Goal: Task Accomplishment & Management: Use online tool/utility

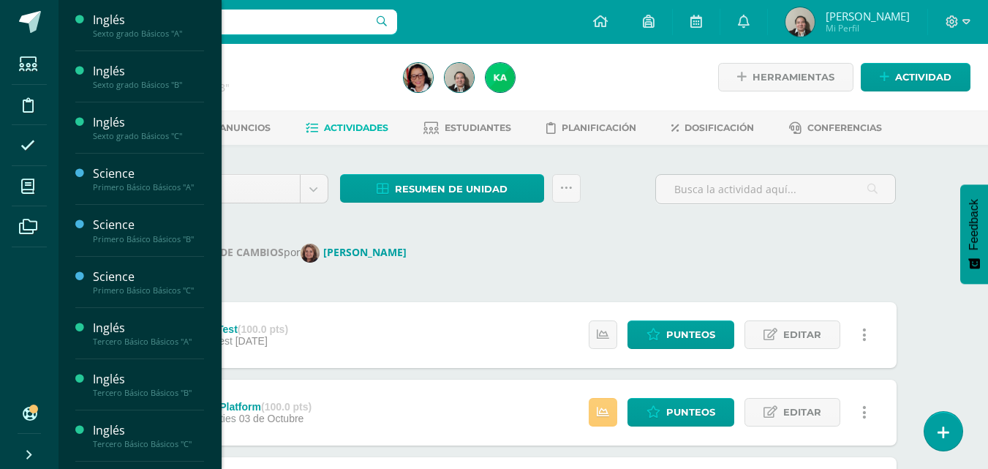
click at [136, 86] on span "Estudiantes" at bounding box center [141, 87] width 58 height 14
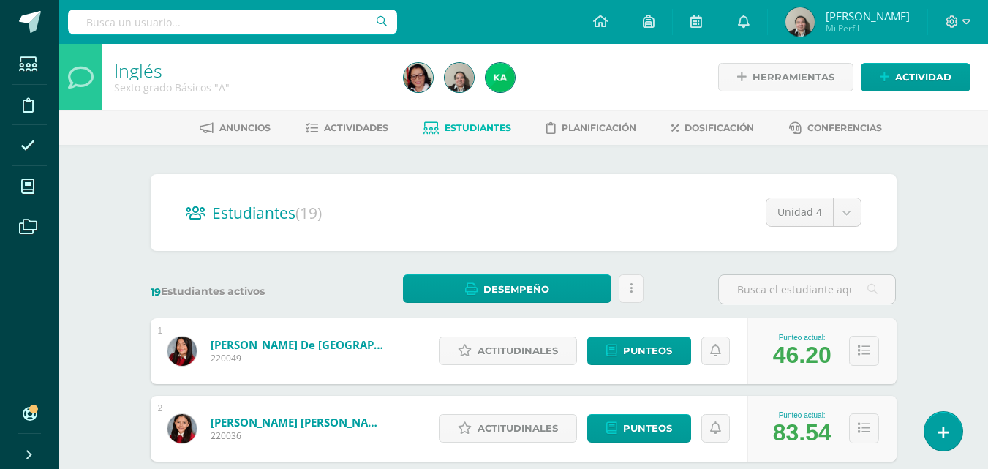
scroll to position [410, 0]
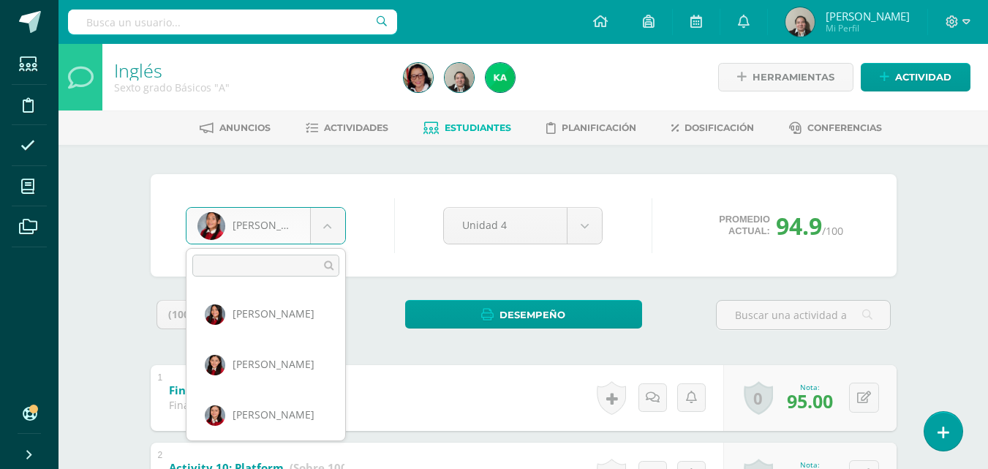
scroll to position [302, 0]
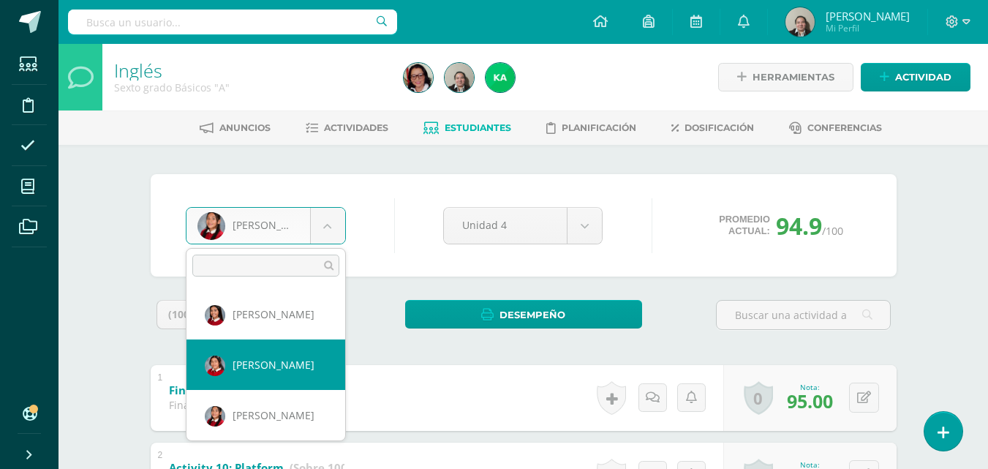
select select "161"
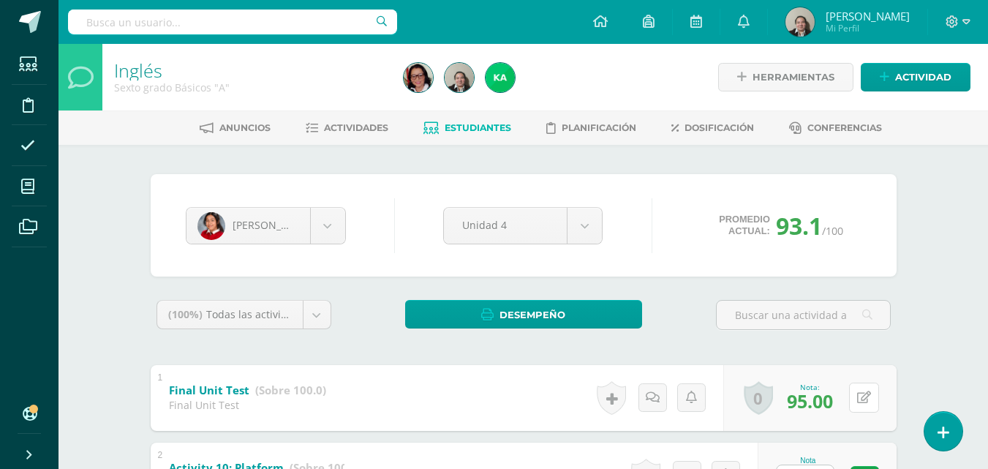
click at [866, 402] on icon at bounding box center [864, 397] width 14 height 12
click at [838, 399] on icon at bounding box center [835, 403] width 13 height 12
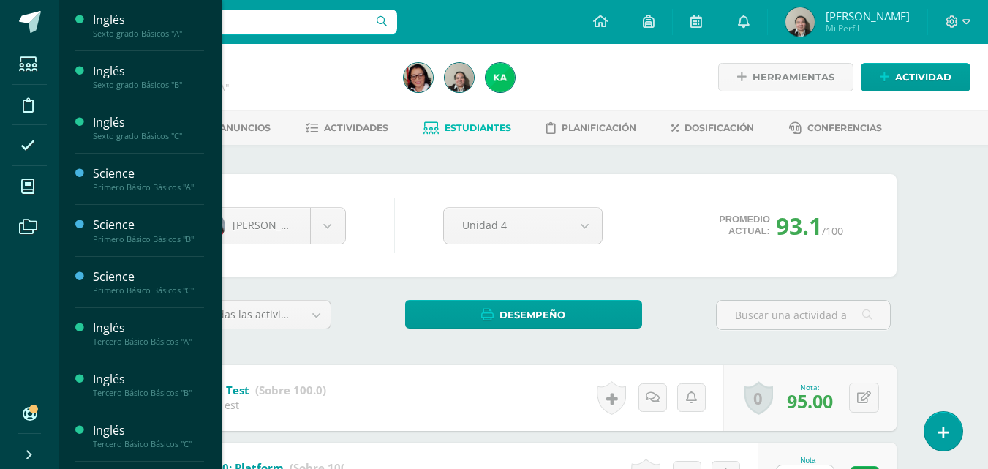
click at [137, 138] on span "Estudiantes" at bounding box center [141, 139] width 58 height 14
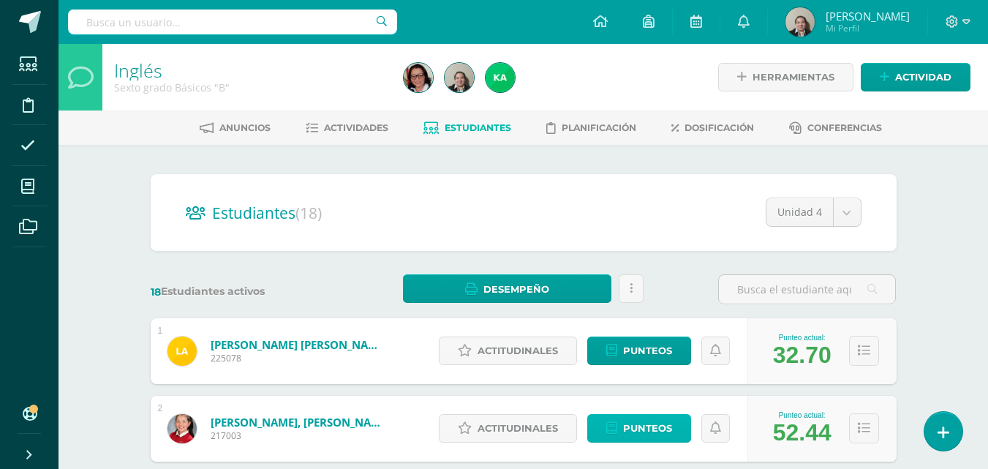
click at [651, 429] on span "Punteos" at bounding box center [647, 428] width 49 height 27
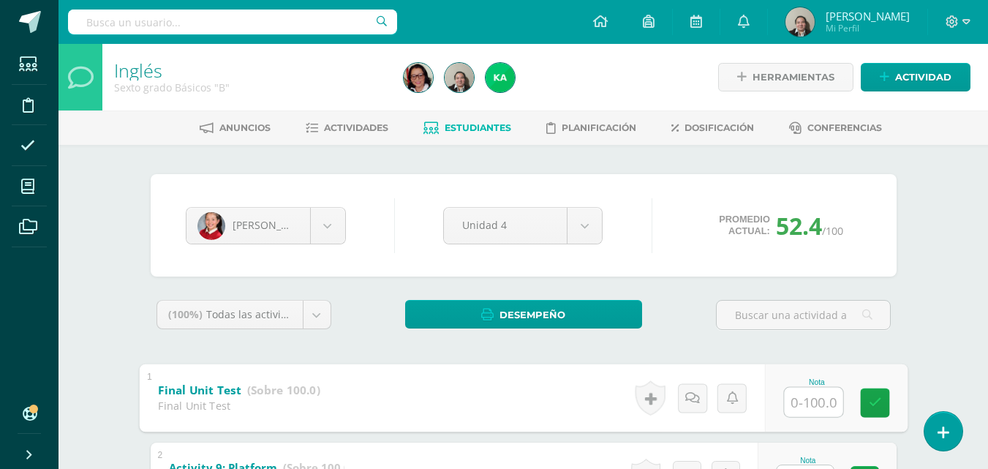
click at [803, 410] on input "text" at bounding box center [813, 401] width 59 height 29
type input "88"
click at [869, 408] on icon at bounding box center [874, 403] width 13 height 12
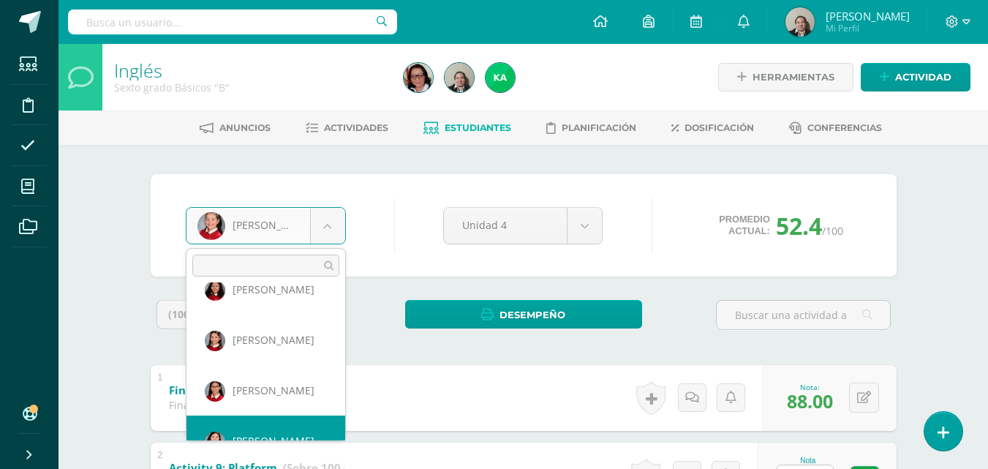
scroll to position [201, 0]
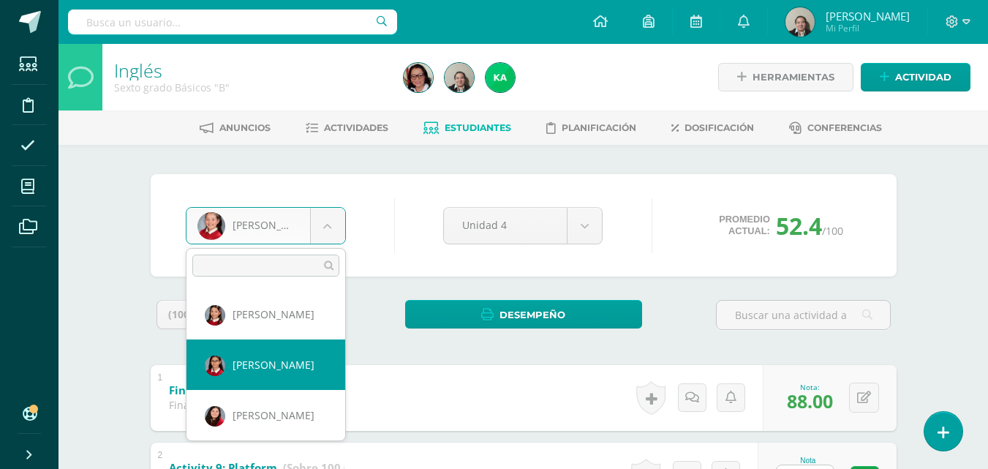
select select "125"
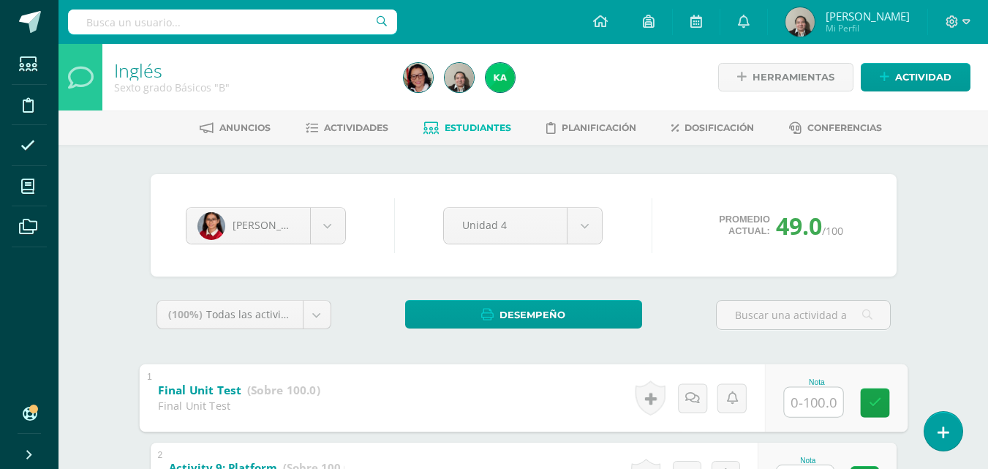
click at [811, 399] on input "text" at bounding box center [813, 401] width 59 height 29
type input "73"
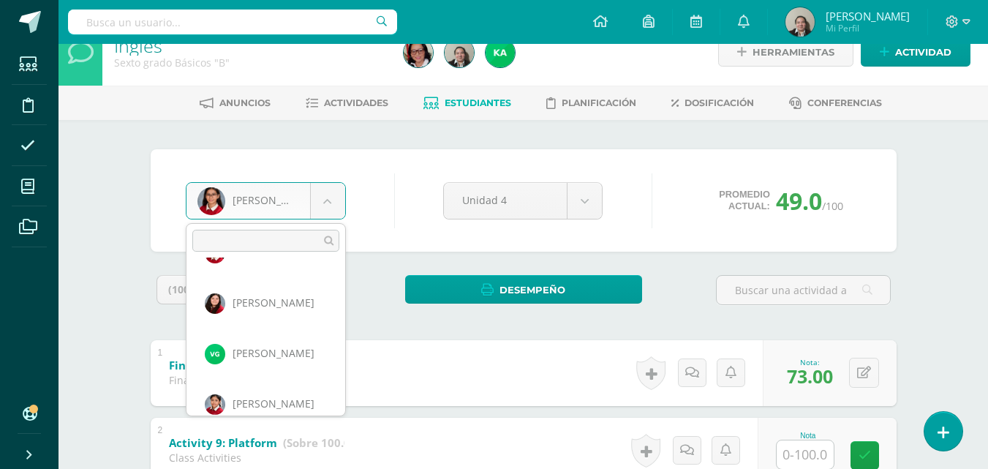
scroll to position [302, 0]
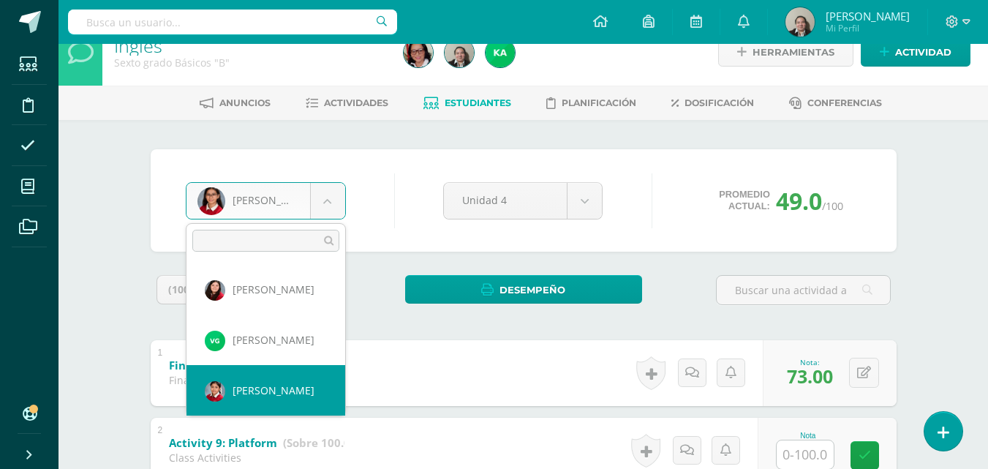
select select "143"
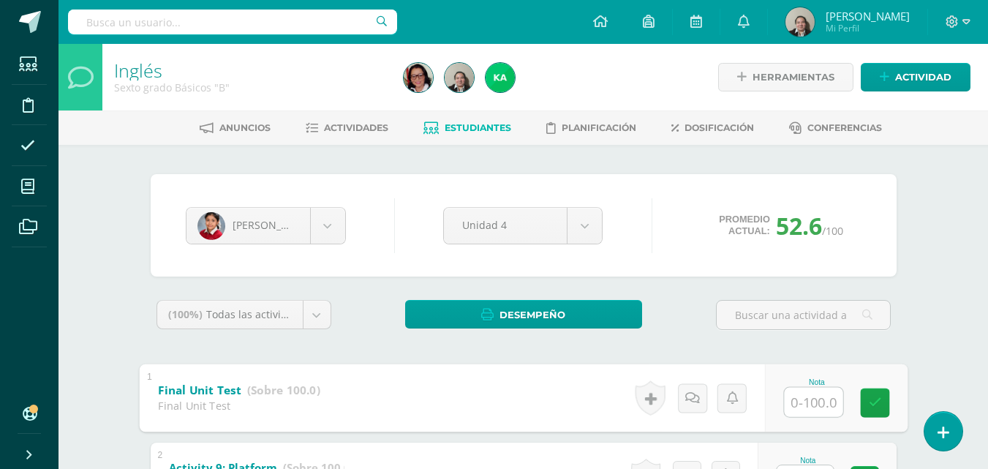
click at [803, 397] on input "text" at bounding box center [813, 401] width 59 height 29
type input "95"
click at [873, 399] on icon at bounding box center [874, 403] width 13 height 12
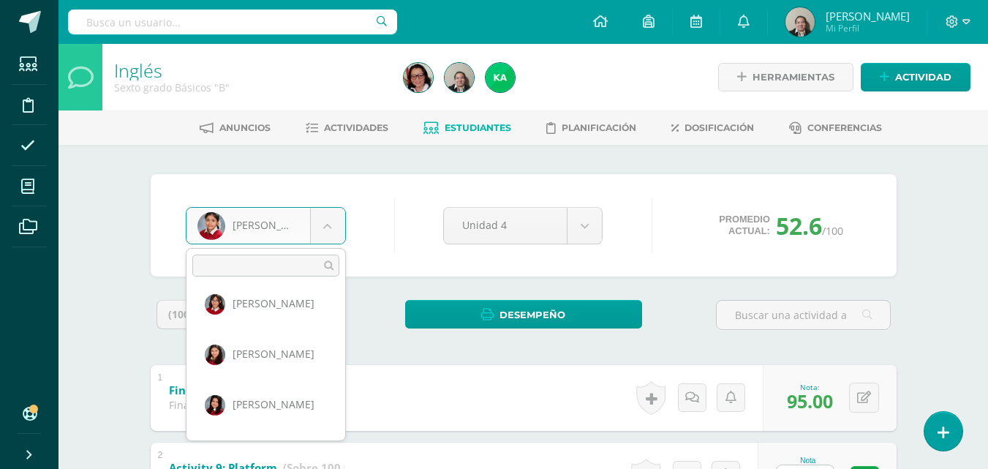
scroll to position [605, 0]
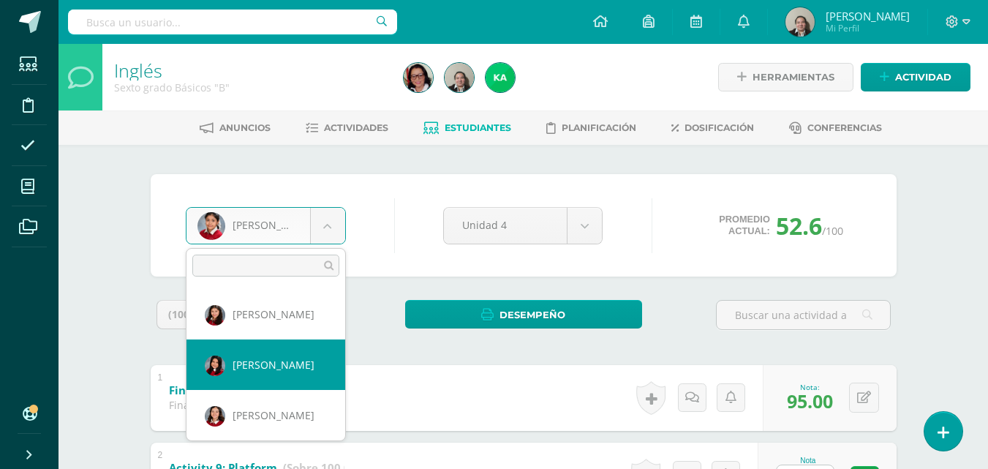
select select "165"
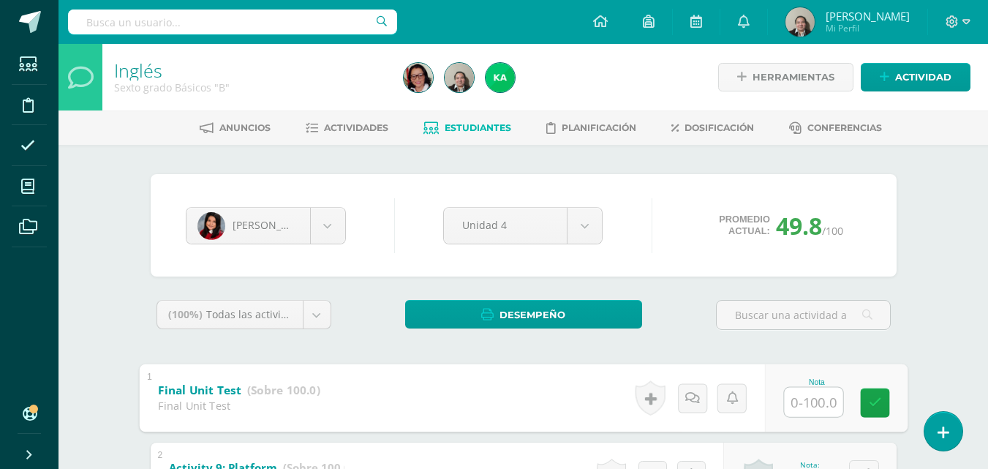
click at [802, 400] on input "text" at bounding box center [813, 401] width 59 height 29
type input "88"
click at [879, 405] on icon at bounding box center [874, 403] width 13 height 12
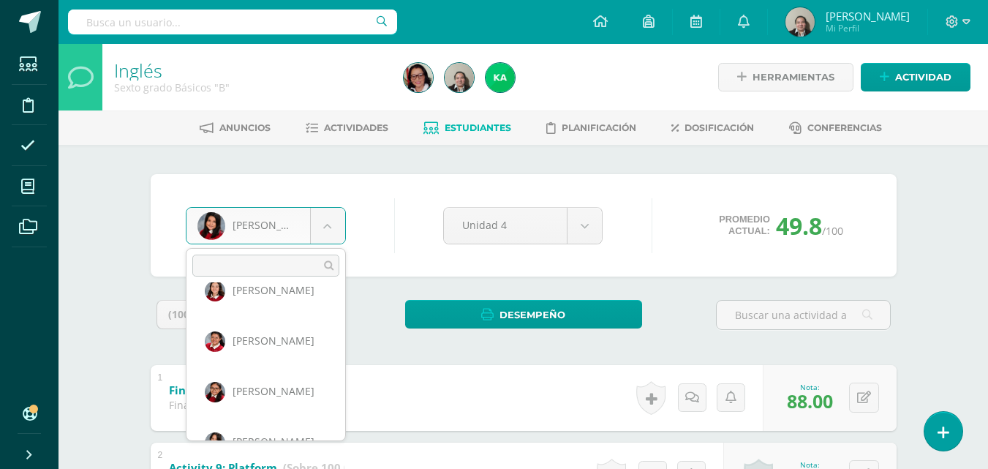
scroll to position [756, 0]
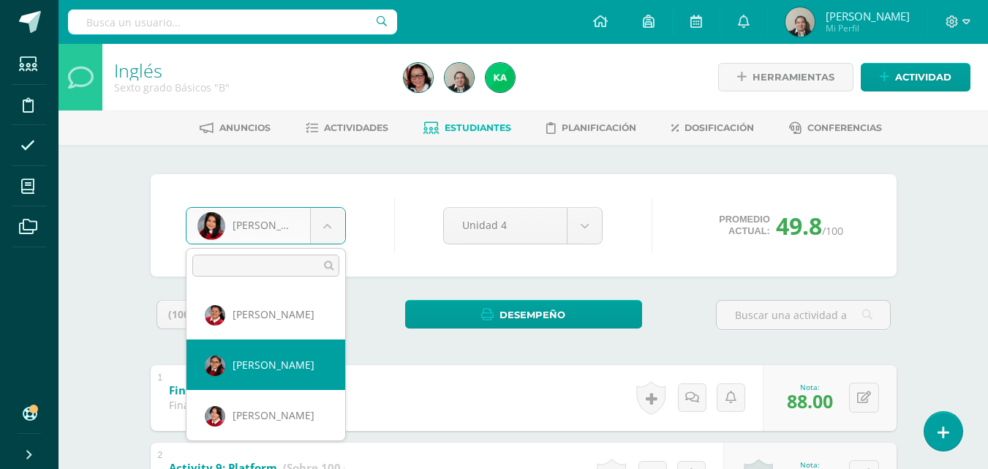
select select "167"
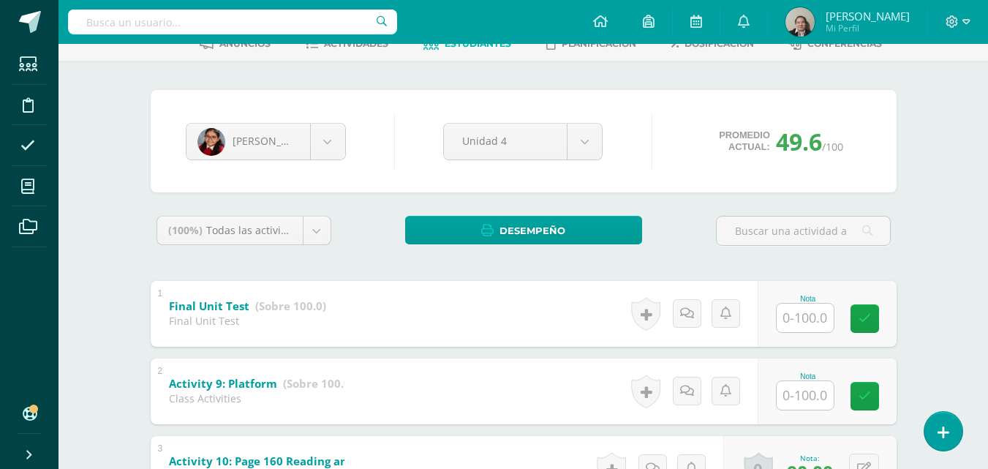
scroll to position [85, 0]
click at [808, 391] on input "text" at bounding box center [805, 394] width 57 height 29
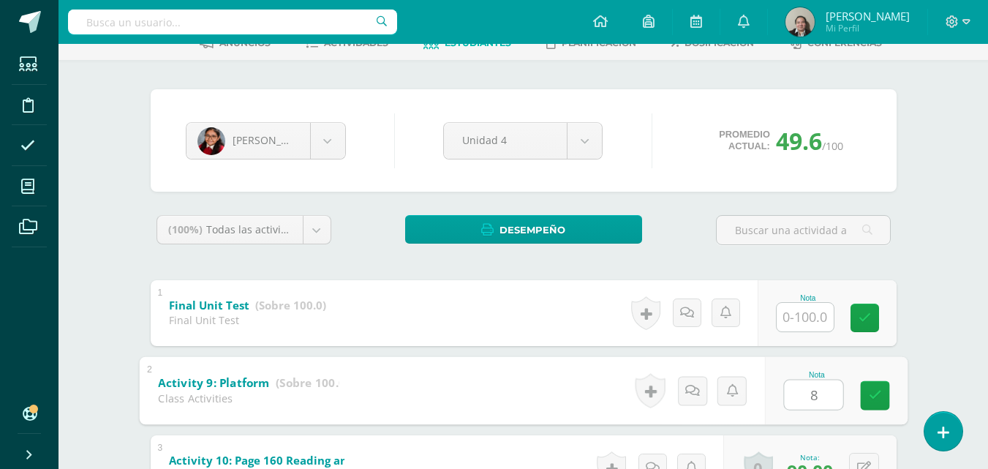
type input "86"
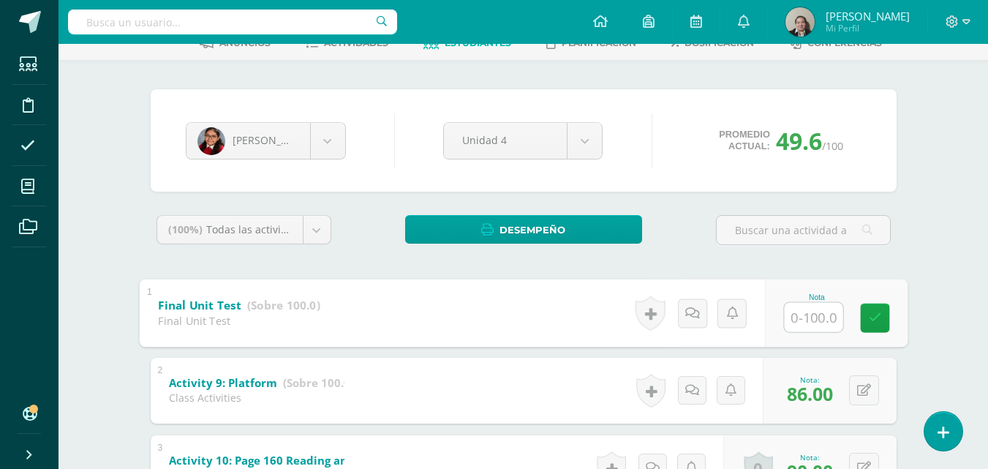
click at [811, 311] on input "text" at bounding box center [813, 316] width 59 height 29
type input "90"
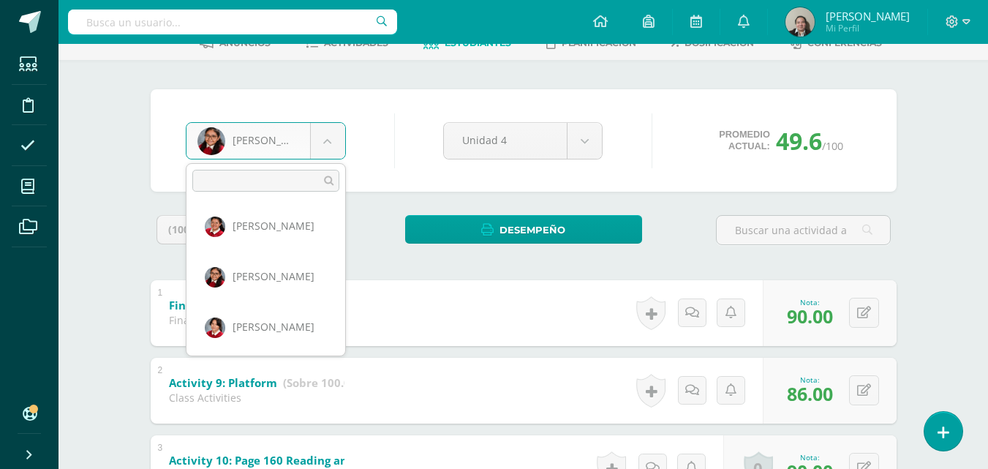
scroll to position [762, 0]
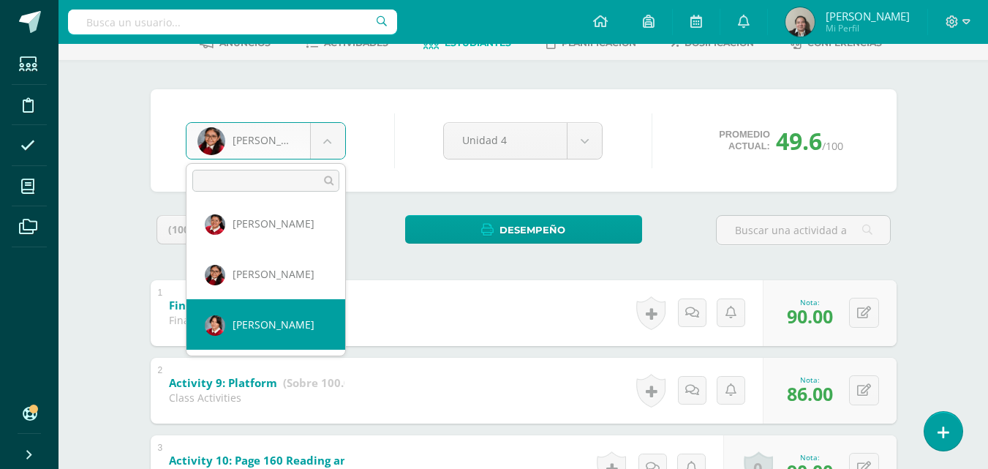
select select "3483"
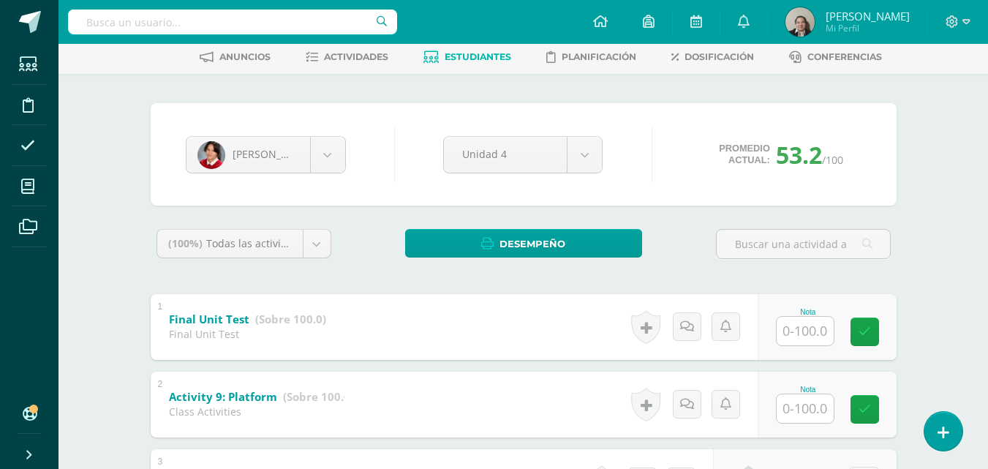
scroll to position [88, 0]
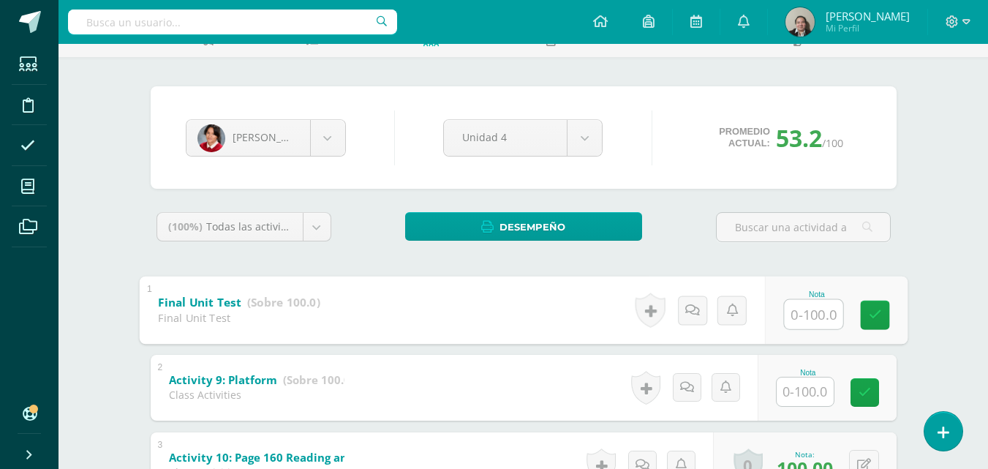
click at [808, 311] on input "text" at bounding box center [813, 313] width 59 height 29
type input "98"
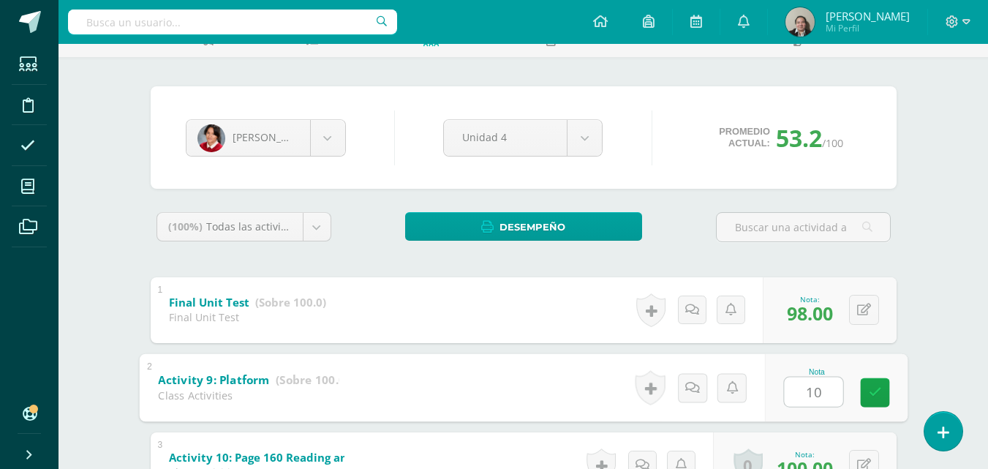
type input "100"
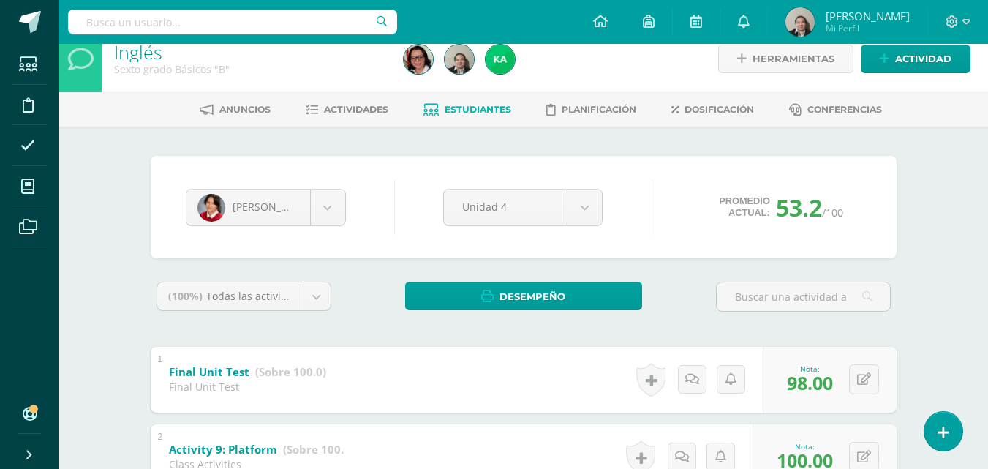
scroll to position [4, 0]
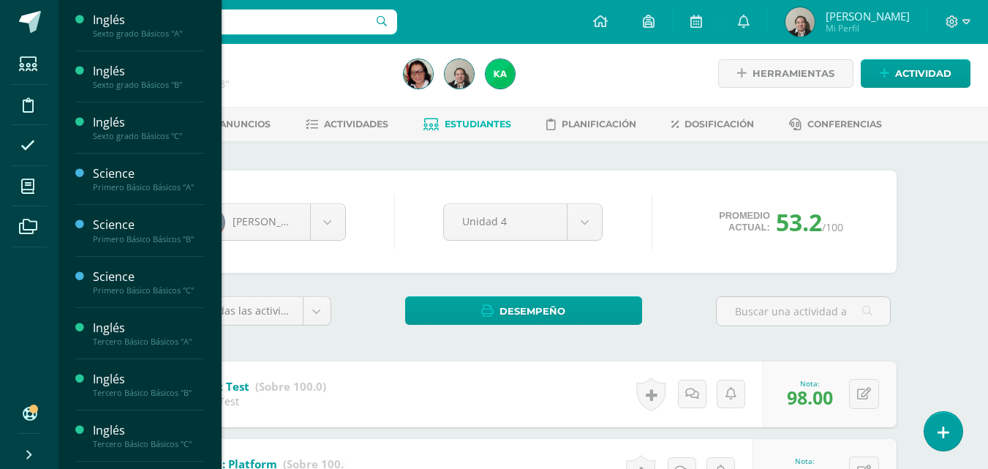
click at [134, 190] on span "Estudiantes" at bounding box center [141, 190] width 58 height 14
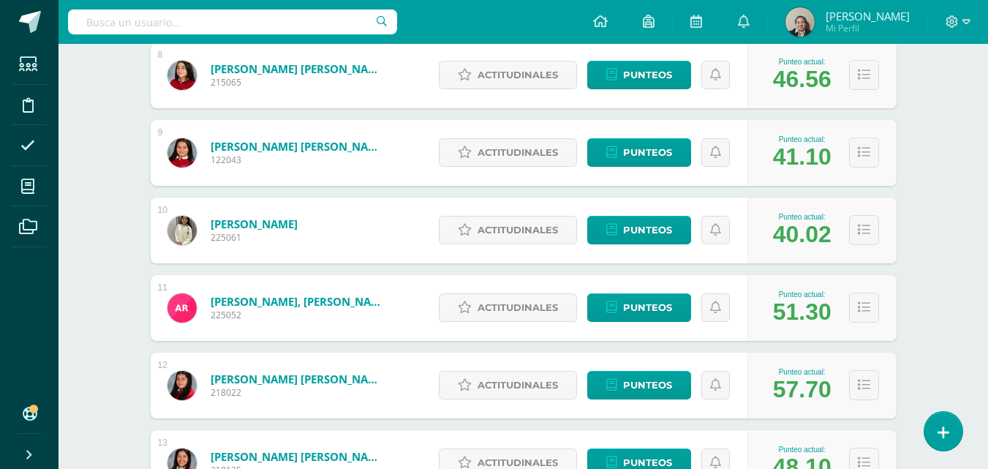
scroll to position [819, 0]
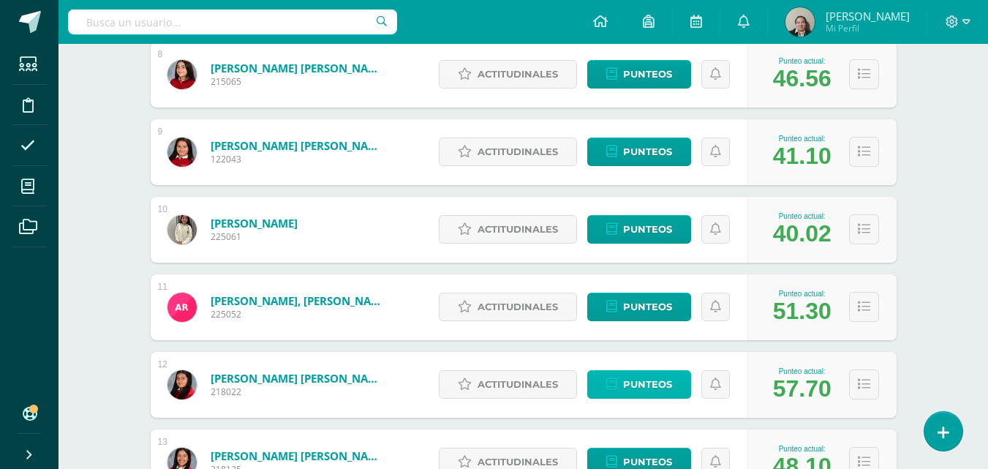
click at [650, 383] on span "Punteos" at bounding box center [647, 384] width 49 height 27
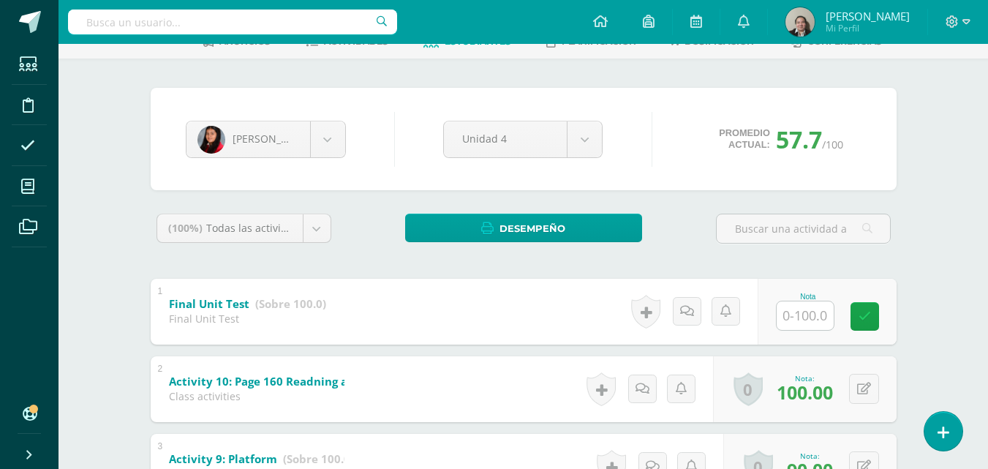
scroll to position [117, 0]
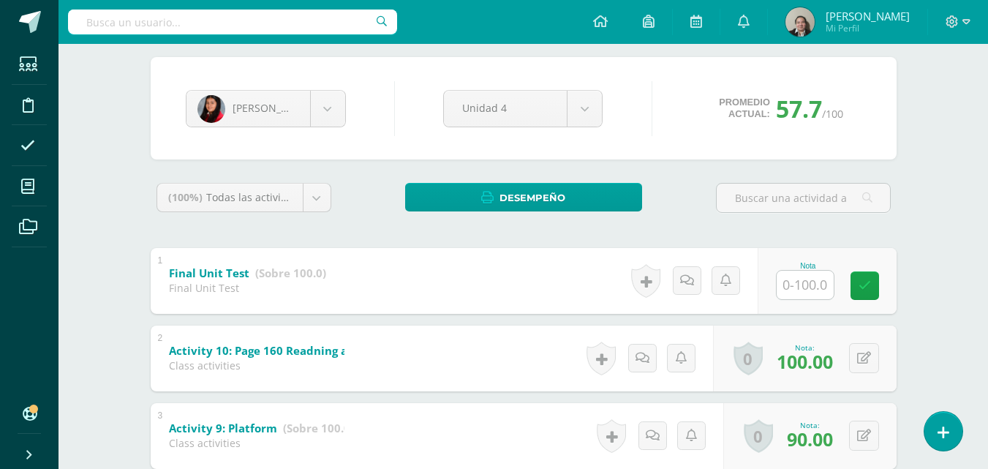
click at [807, 282] on input "text" at bounding box center [805, 285] width 57 height 29
type input "95"
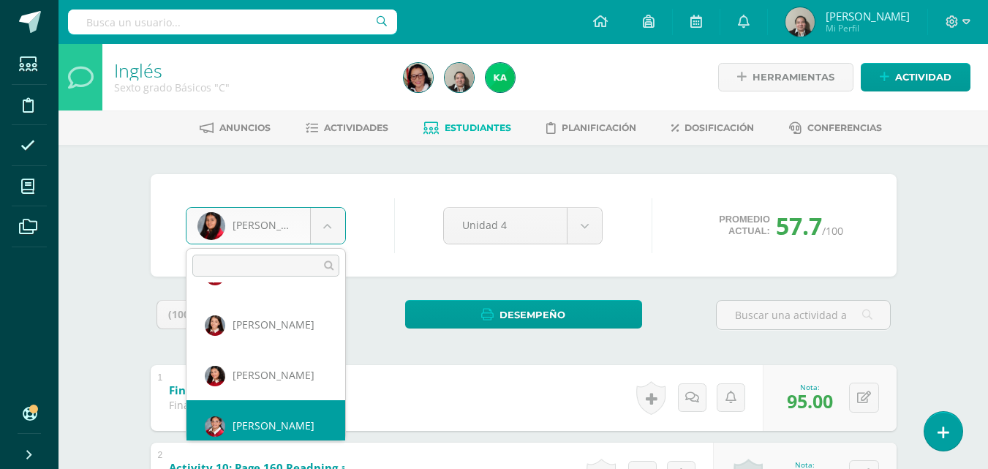
scroll to position [756, 0]
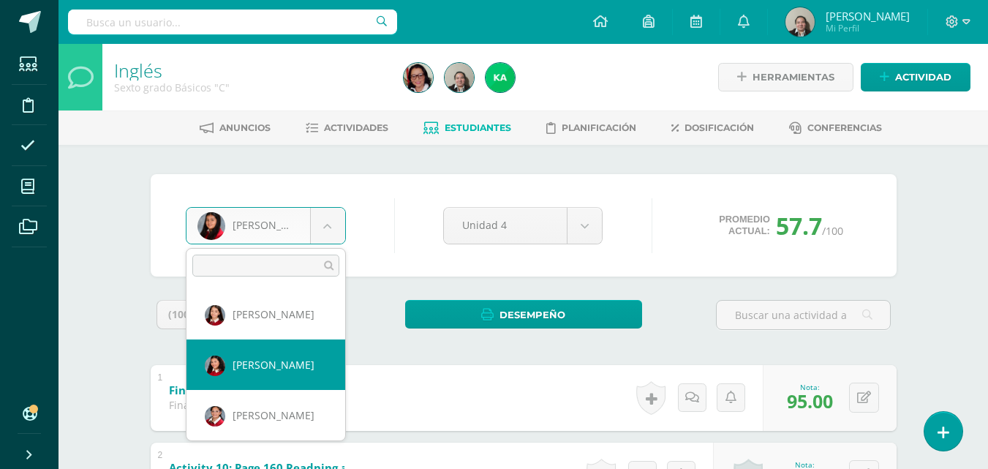
select select "137"
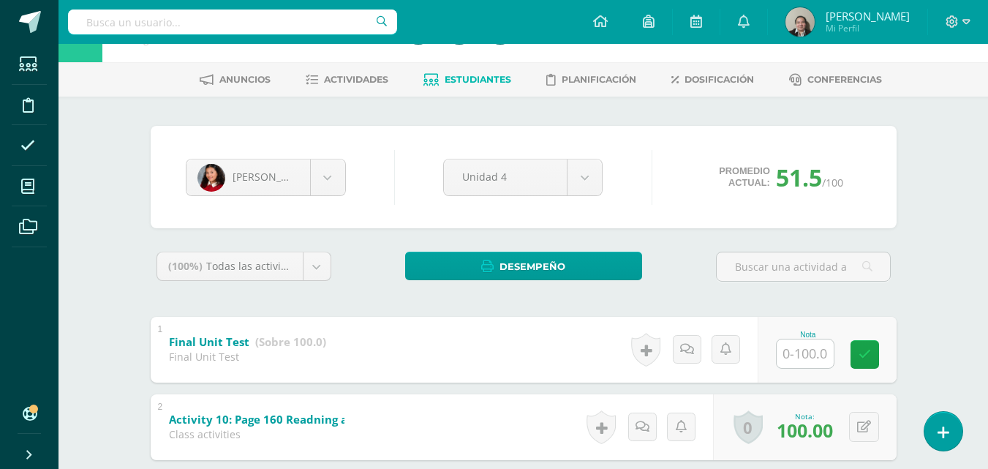
scroll to position [59, 0]
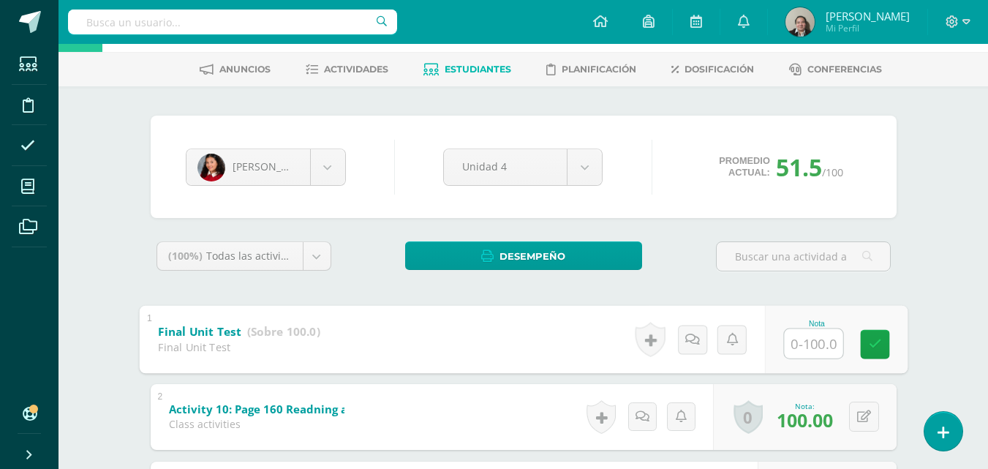
click at [795, 339] on input "text" at bounding box center [813, 342] width 59 height 29
type input "100"
click at [874, 345] on icon at bounding box center [874, 344] width 13 height 12
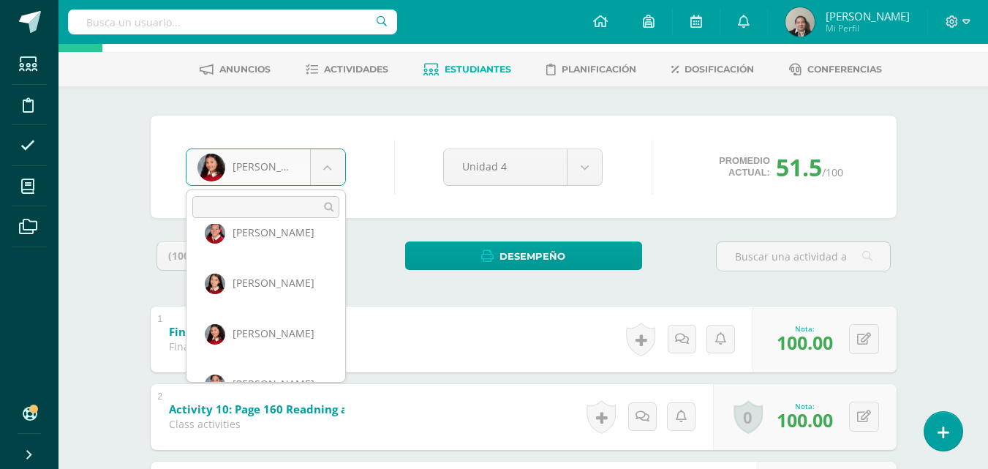
scroll to position [765, 0]
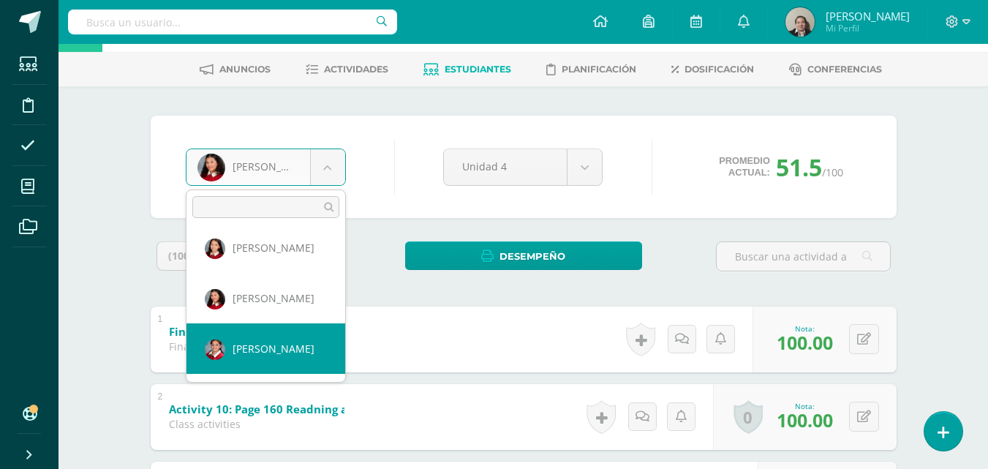
select select "169"
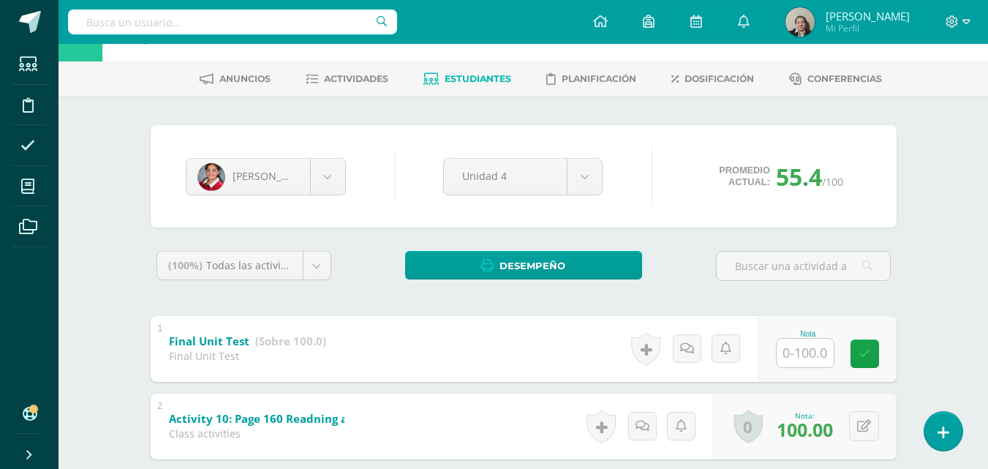
scroll to position [88, 0]
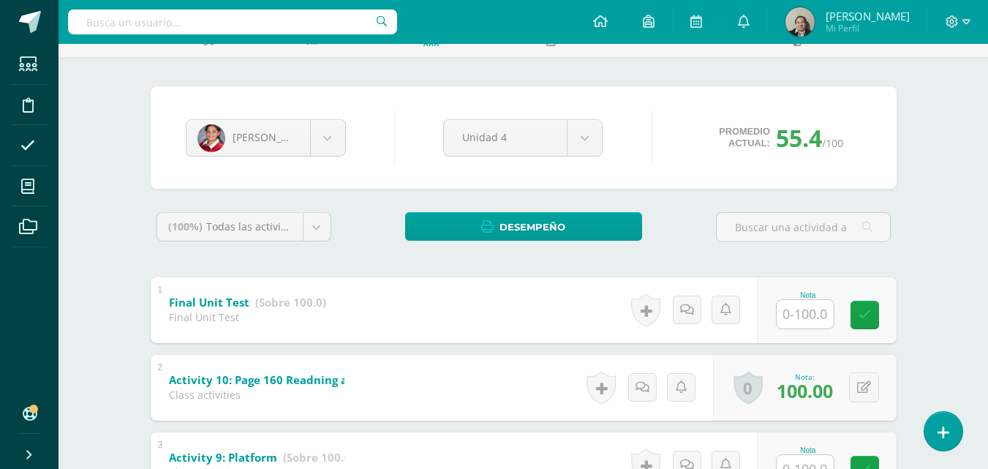
click at [808, 320] on input "text" at bounding box center [805, 314] width 57 height 29
type input "95"
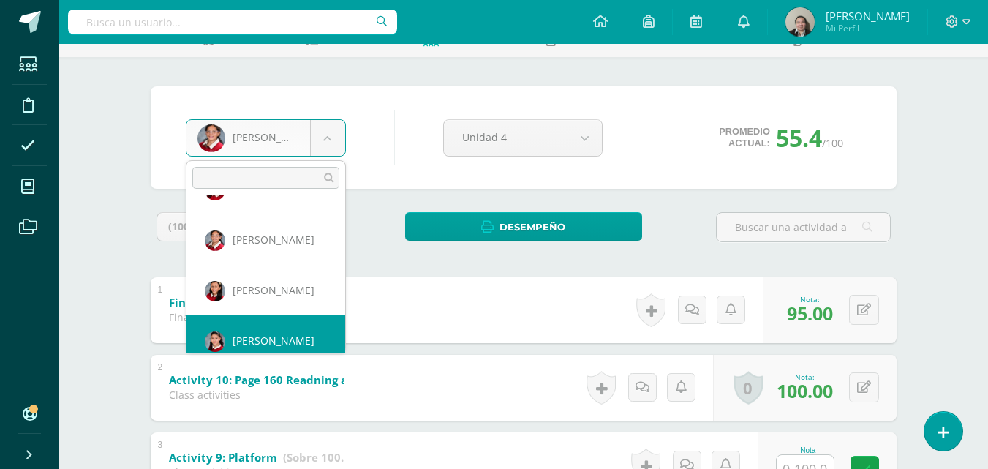
scroll to position [857, 0]
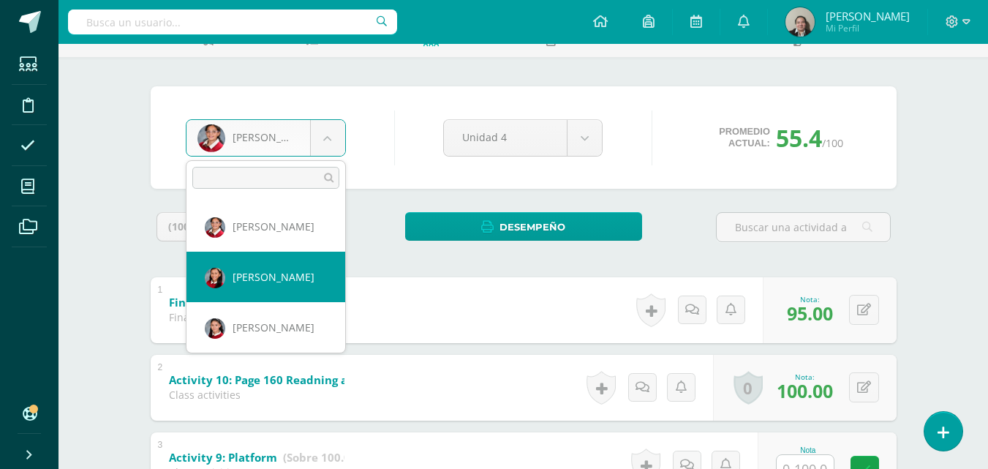
select select "170"
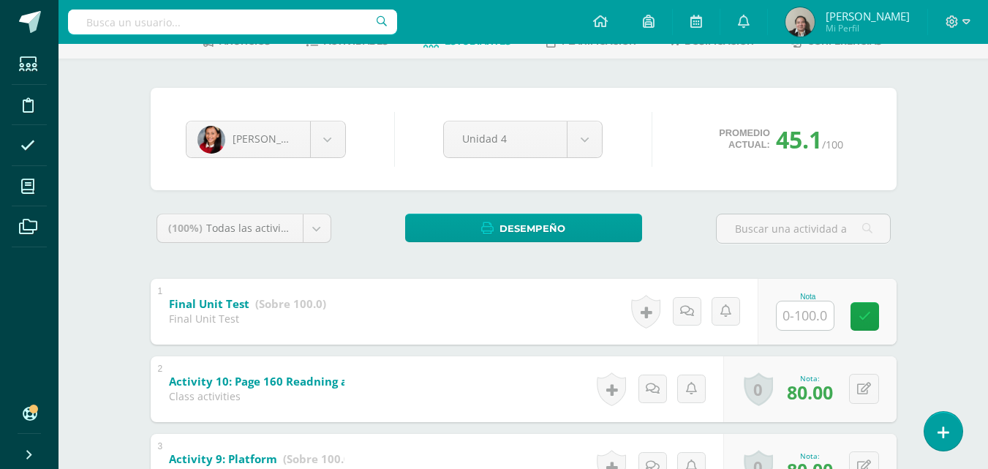
scroll to position [88, 0]
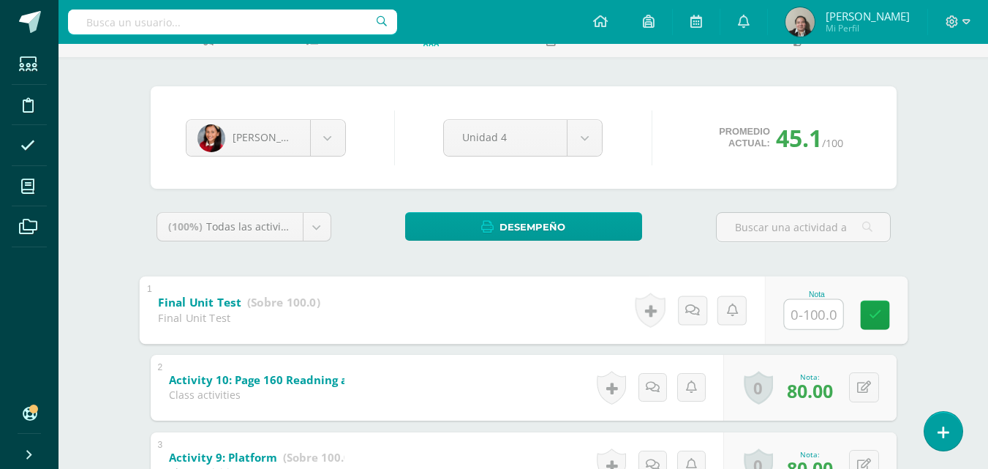
click at [813, 324] on input "text" at bounding box center [813, 313] width 59 height 29
type input "90"
click at [867, 320] on link at bounding box center [874, 314] width 29 height 29
click at [960, 18] on span at bounding box center [958, 22] width 25 height 16
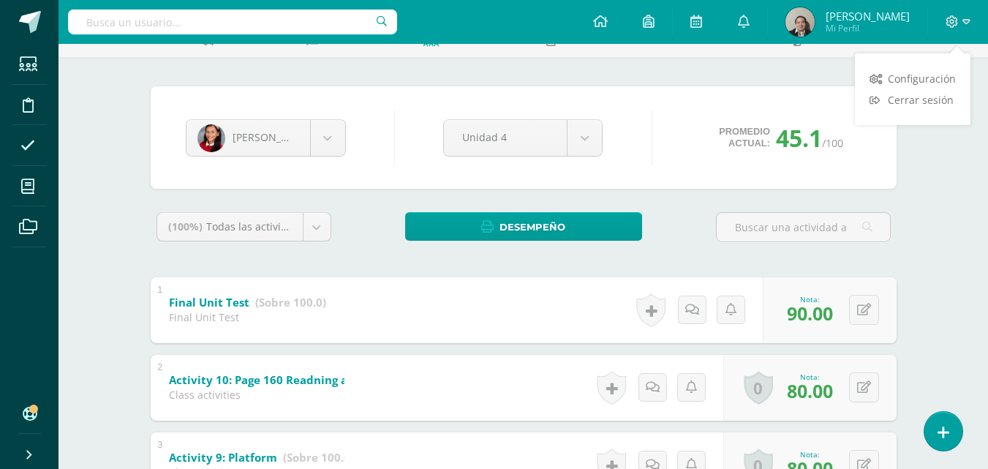
click at [943, 99] on span "Cerrar sesión" at bounding box center [921, 100] width 66 height 14
